Goal: Answer question/provide support

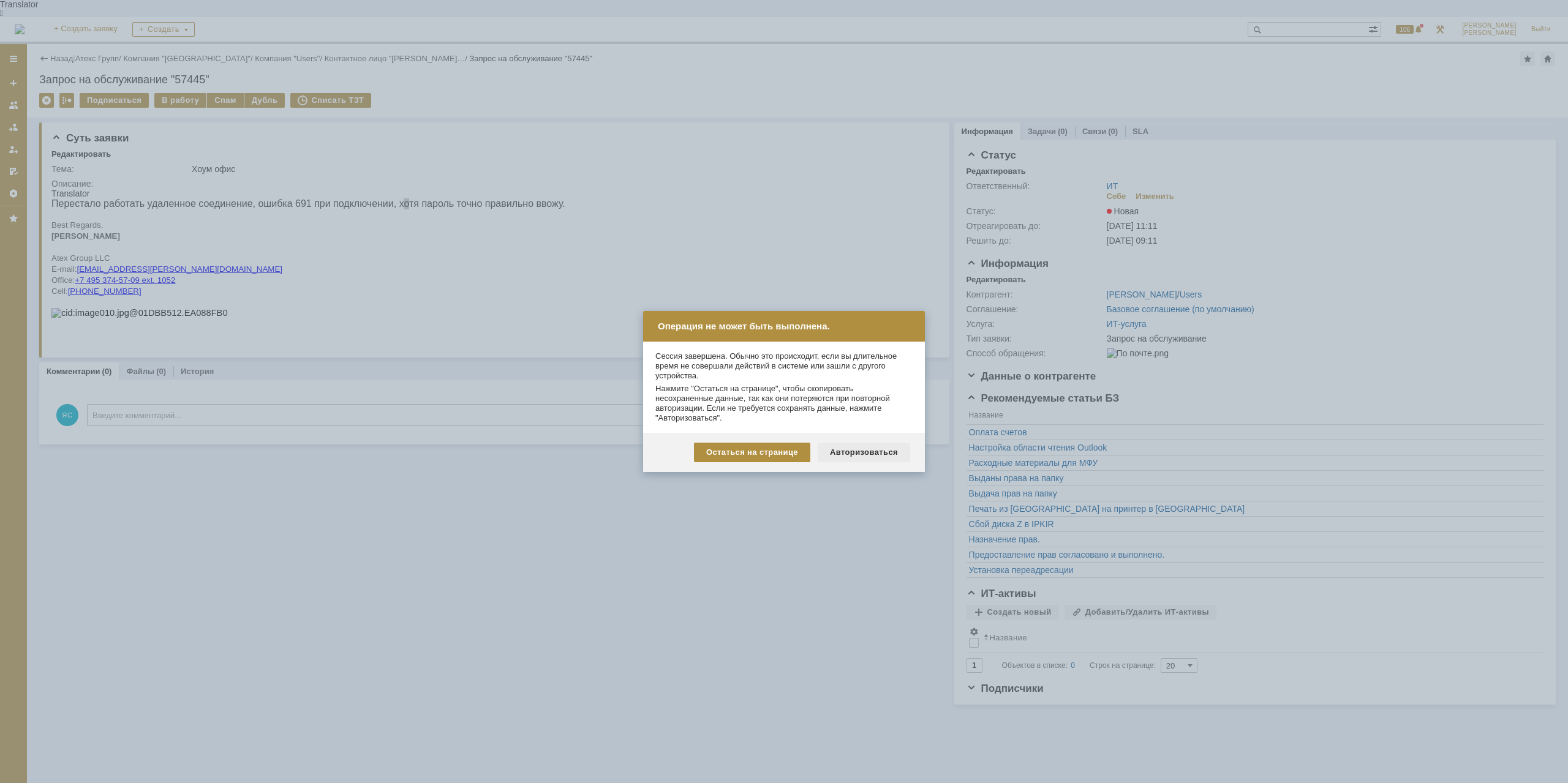
click at [879, 454] on div "Авторизоваться" at bounding box center [864, 452] width 92 height 20
click at [843, 451] on div "Авторизоваться" at bounding box center [864, 452] width 92 height 20
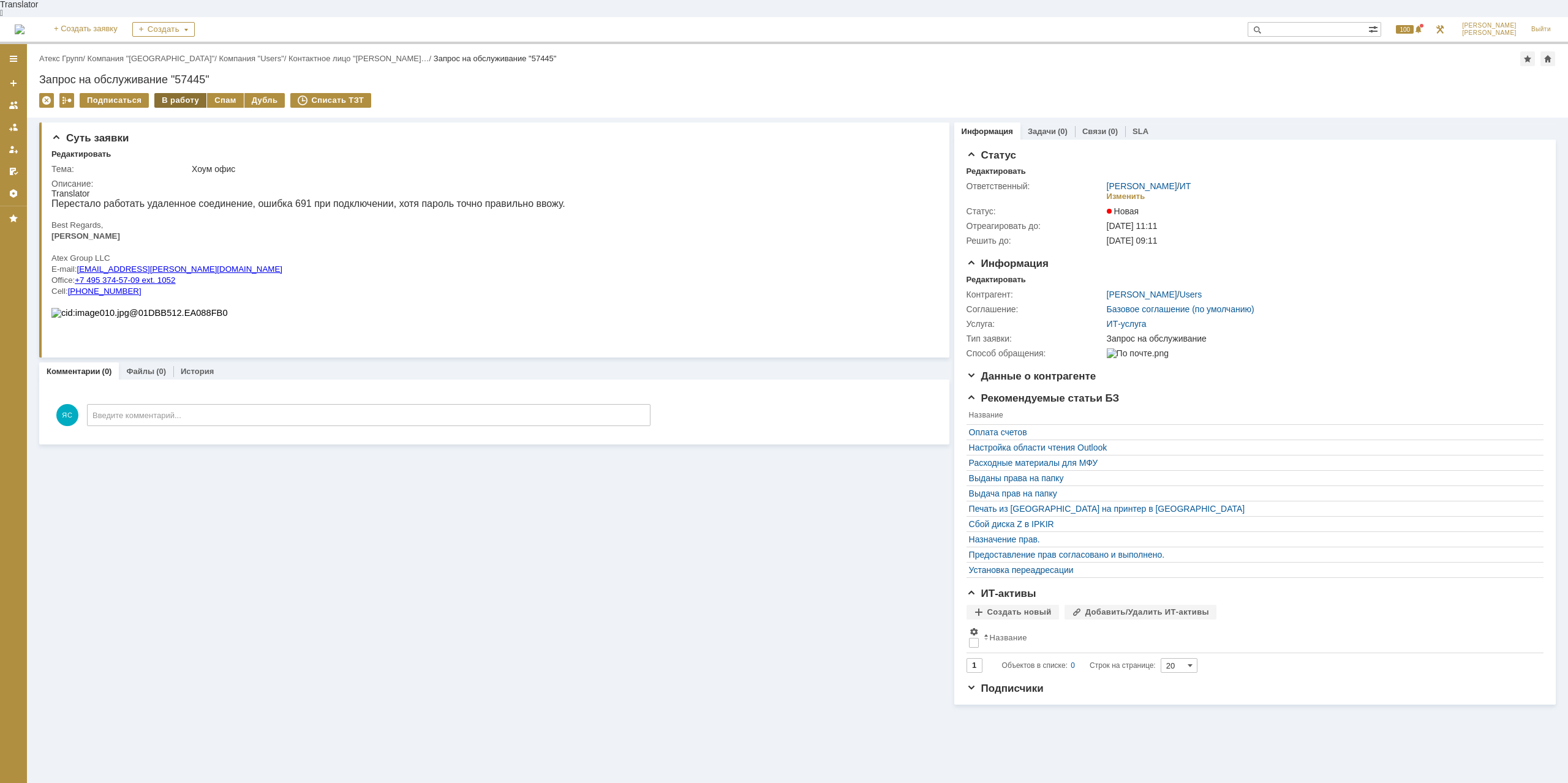
click at [165, 93] on div "В работу" at bounding box center [180, 101] width 52 height 15
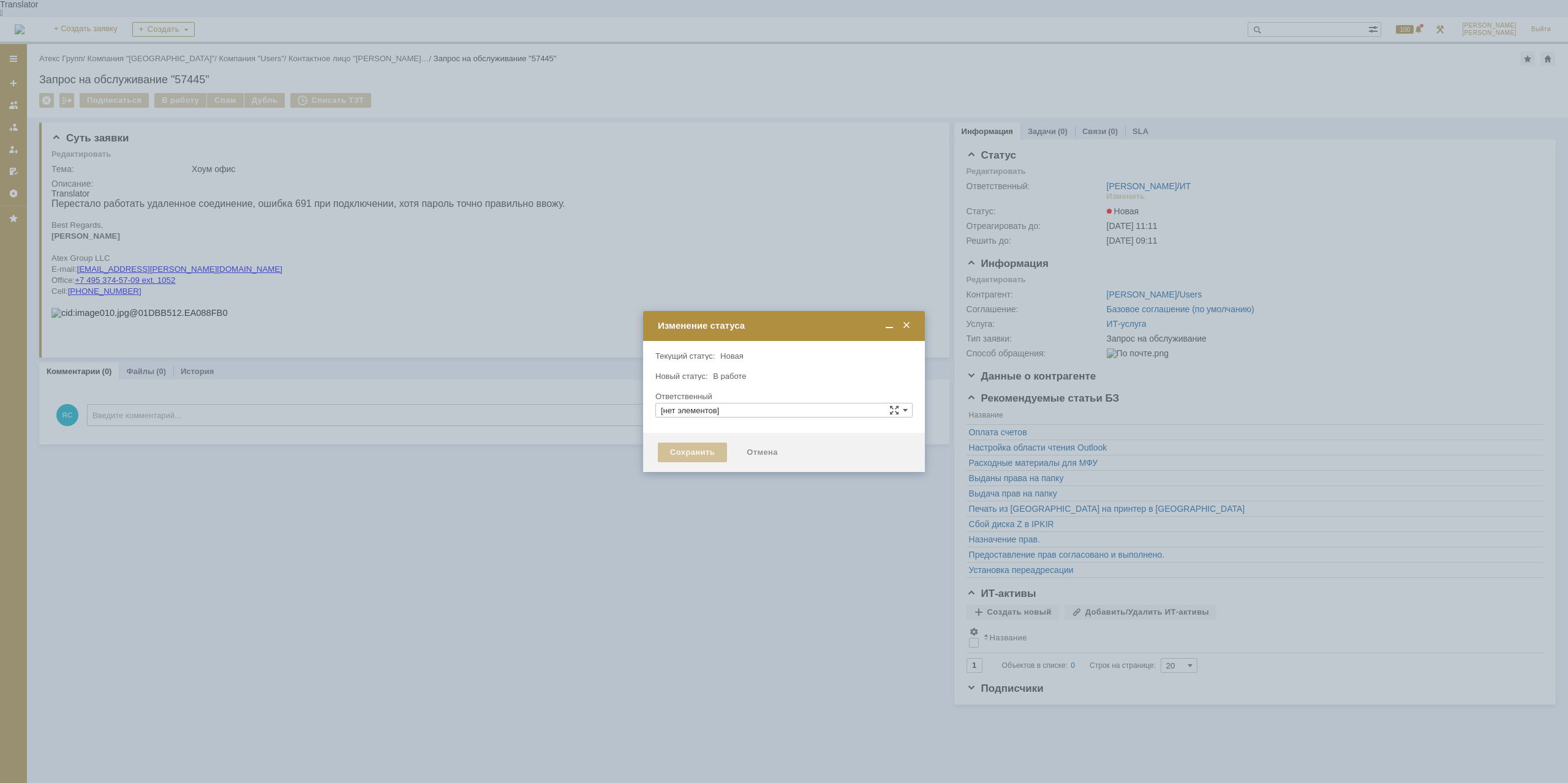
type input "[PERSON_NAME]"
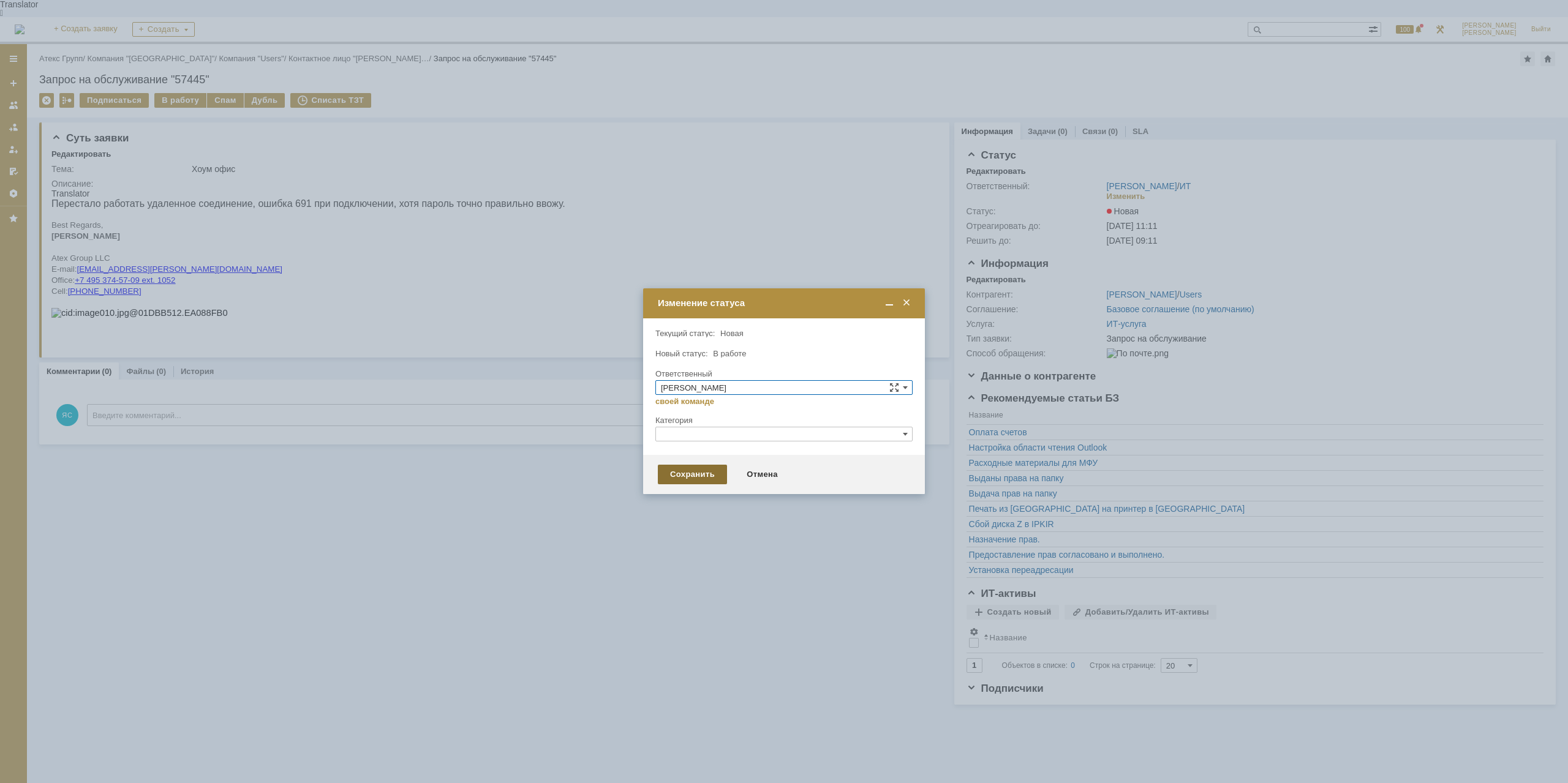
click at [680, 479] on div "Сохранить" at bounding box center [692, 475] width 70 height 20
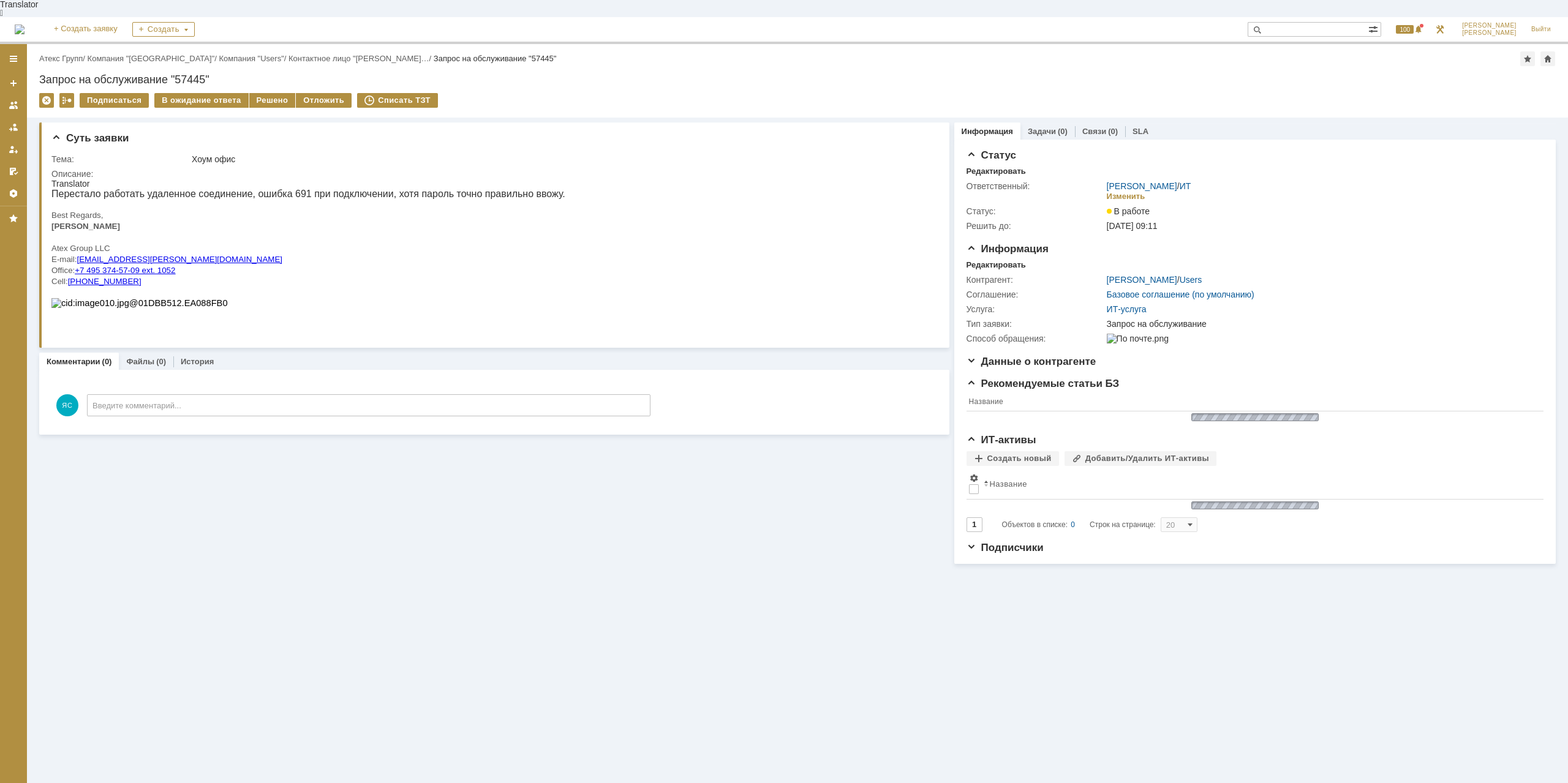
click at [268, 93] on div "Подписаться В ожидание ответа Решено Отложить Списать ТЗТ" at bounding box center [797, 106] width 1517 height 26
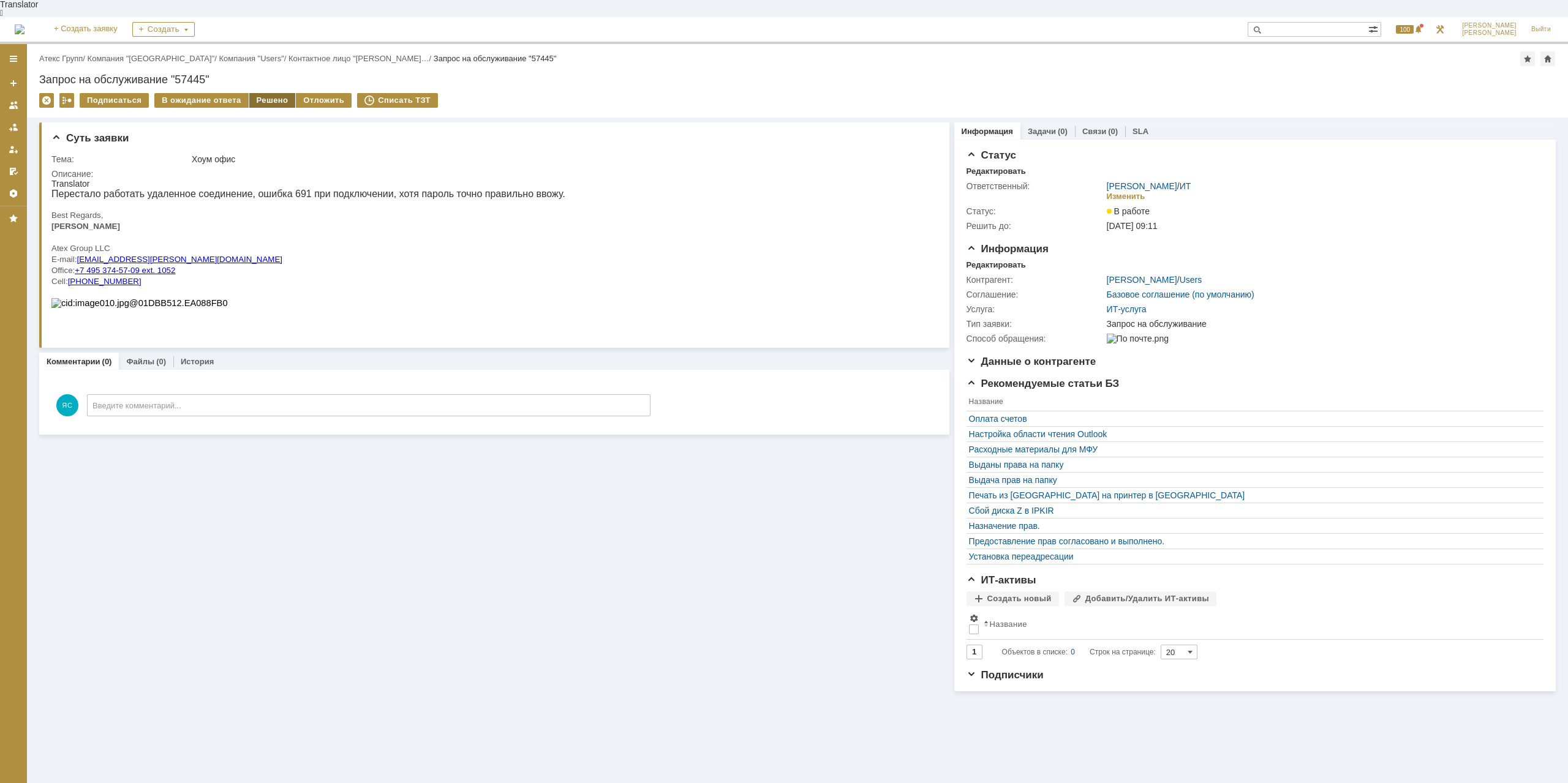
click at [263, 93] on div "Решено" at bounding box center [272, 101] width 47 height 15
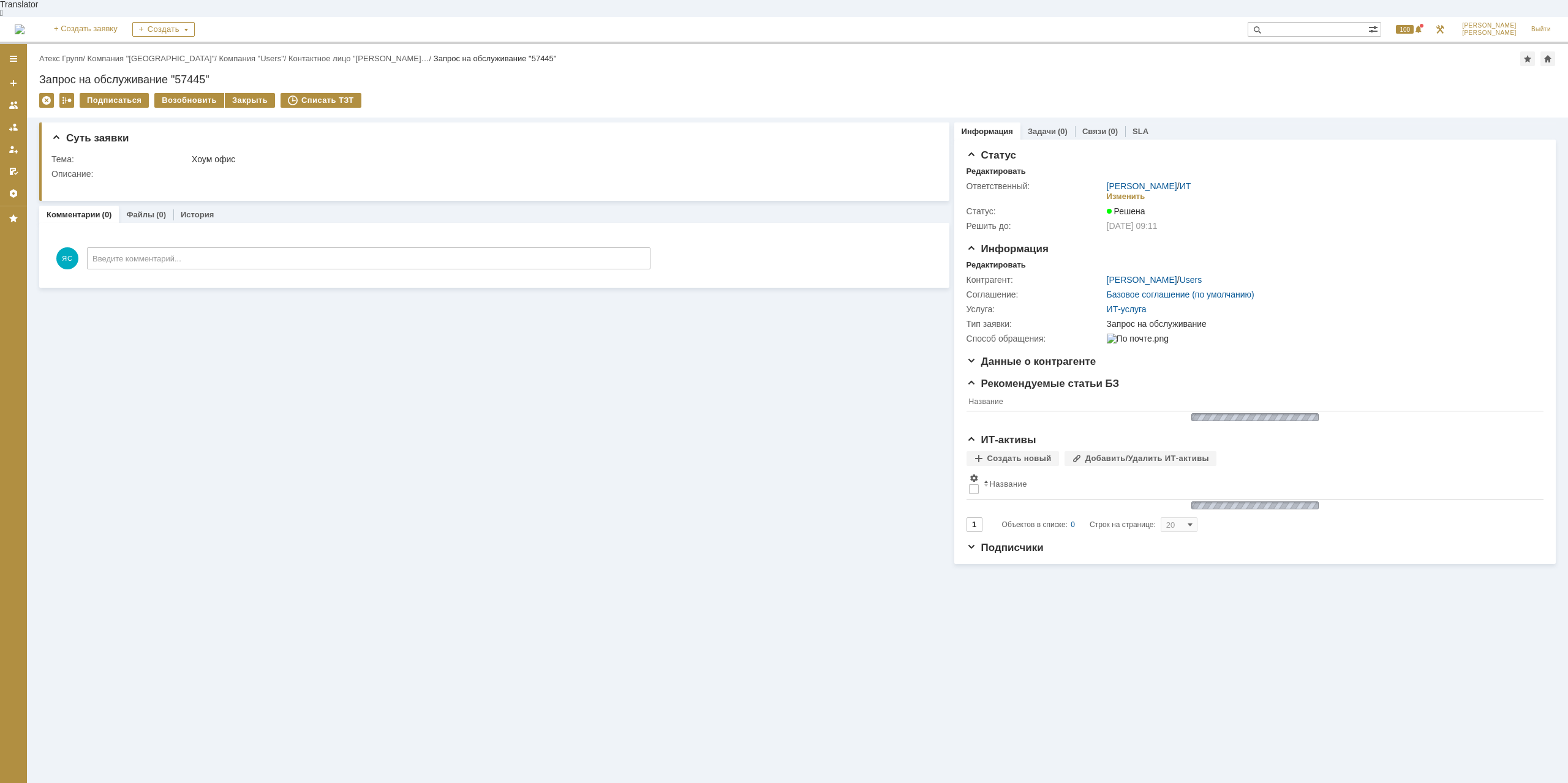
click at [64, 52] on div "Назад | Атекс Групп / Компания "Moscow" / Компания "Users" / Контактное лицо "[…" at bounding box center [797, 59] width 1517 height 15
click at [62, 54] on link "Атекс Групп" at bounding box center [61, 58] width 44 height 9
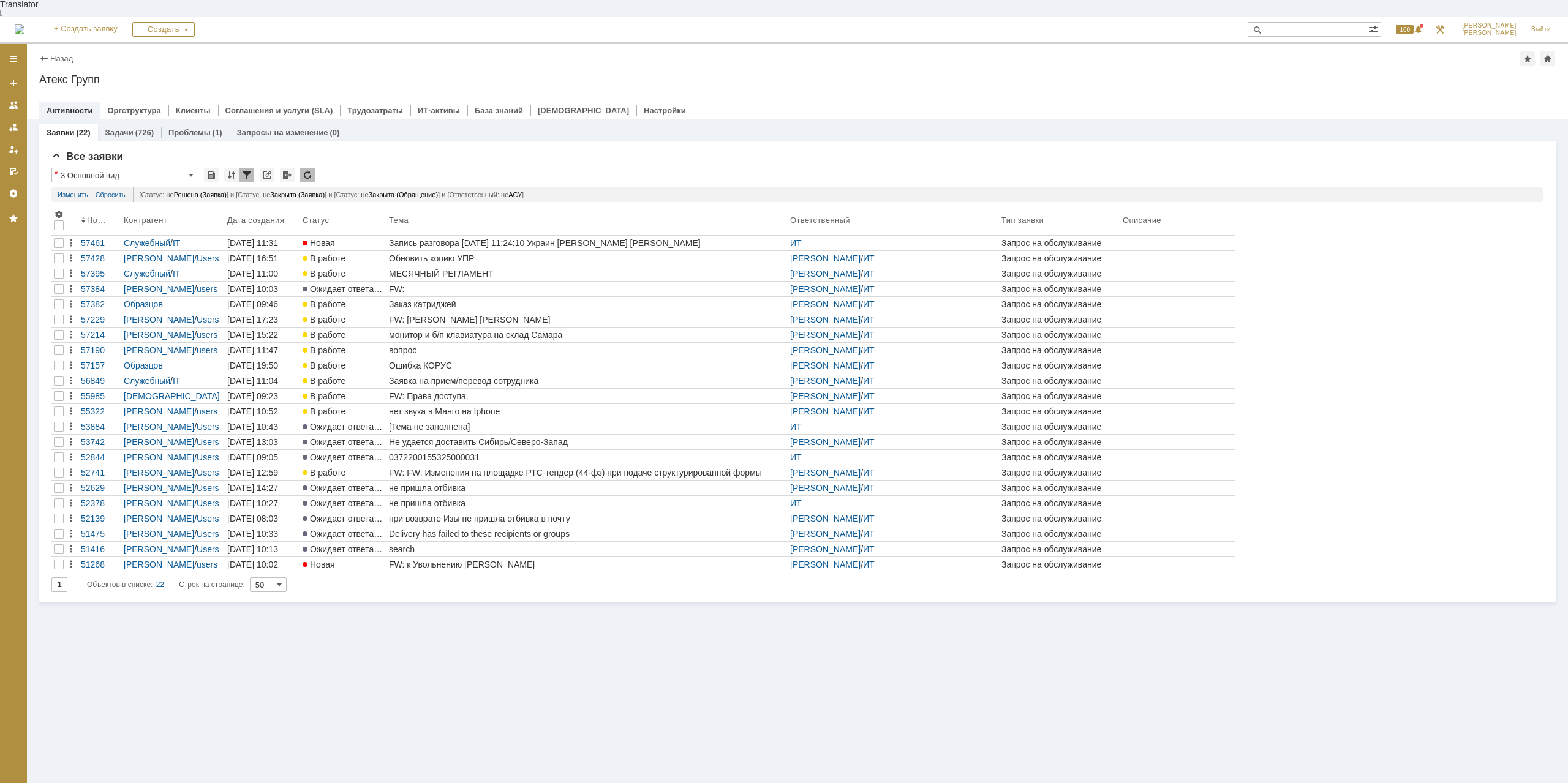
click at [433, 254] on div "Обновить копию УПР" at bounding box center [587, 258] width 396 height 10
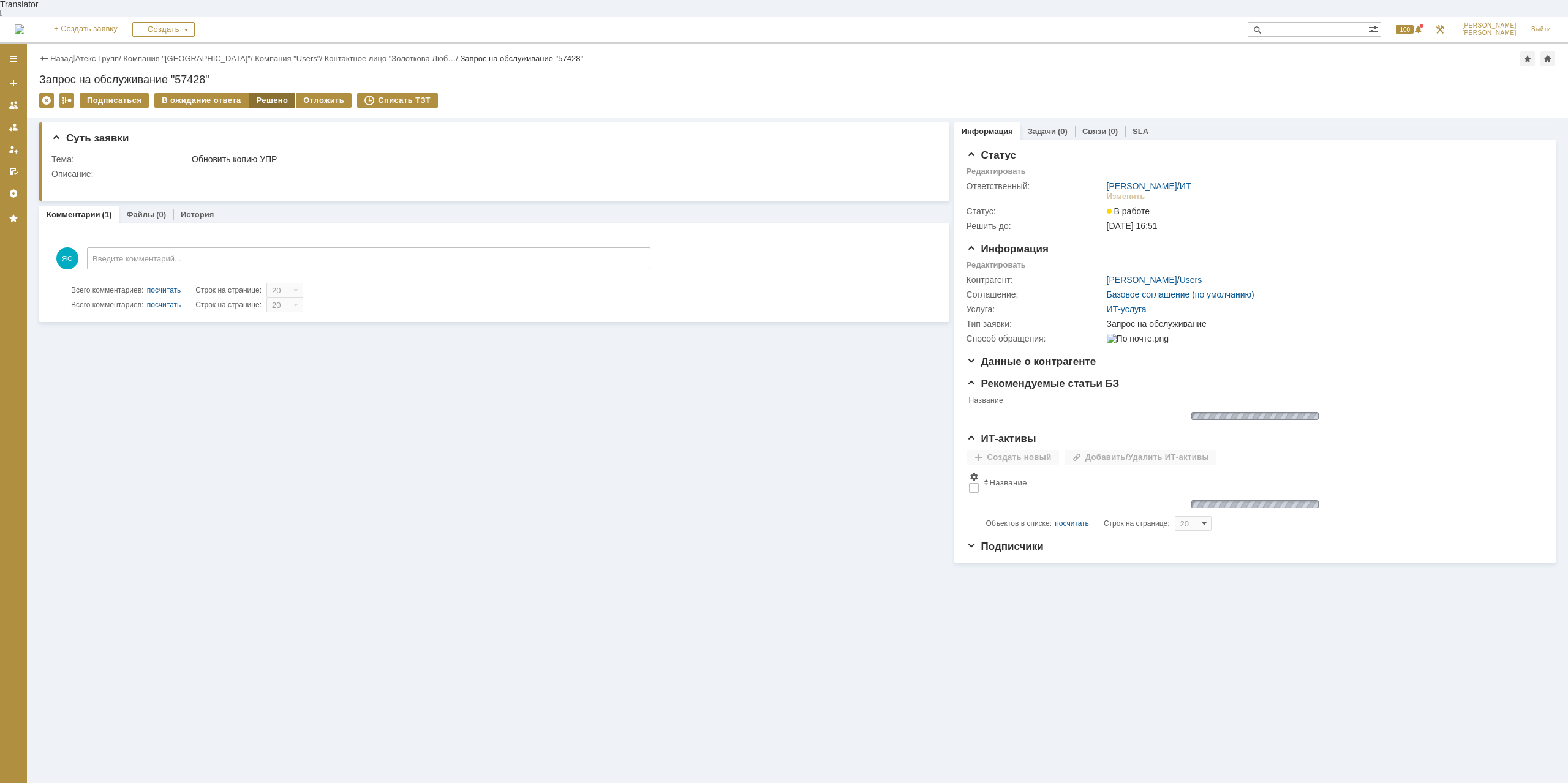
click at [258, 93] on div "Решено" at bounding box center [272, 101] width 47 height 15
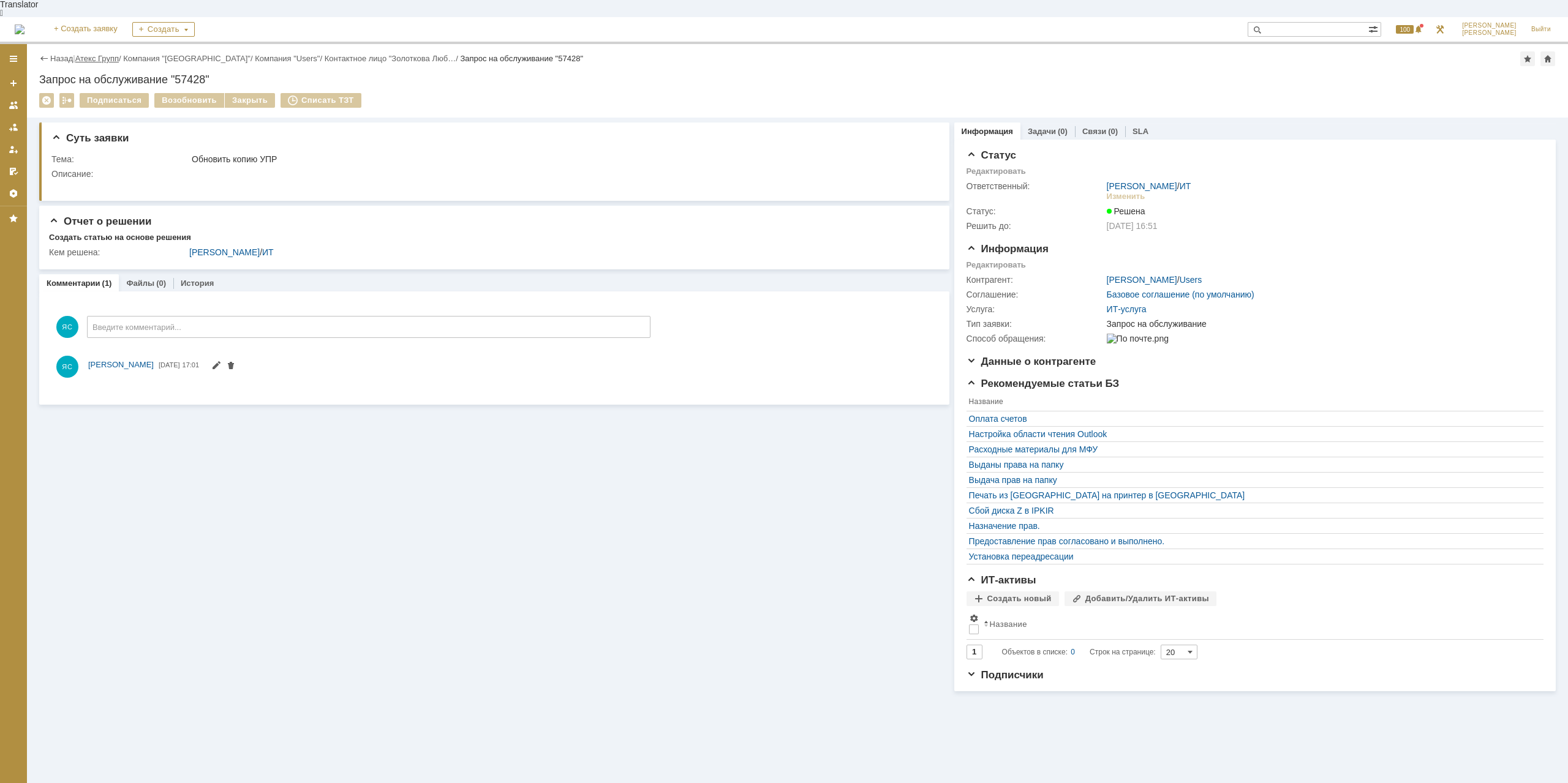
click at [107, 54] on link "Атекс Групп" at bounding box center [97, 58] width 44 height 9
